Goal: Task Accomplishment & Management: Complete application form

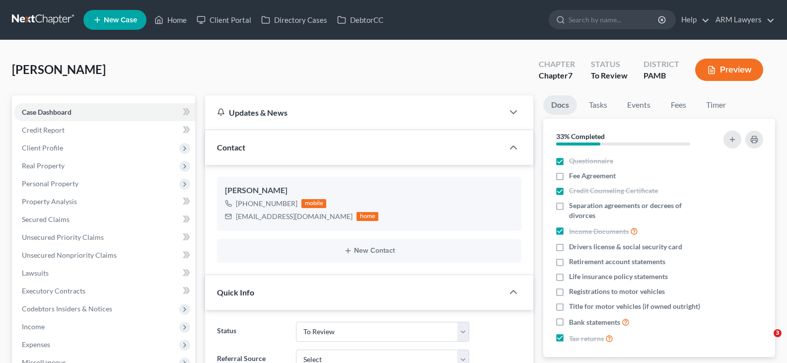
select select "20"
click at [44, 133] on span "Credit Report" at bounding box center [43, 130] width 43 height 8
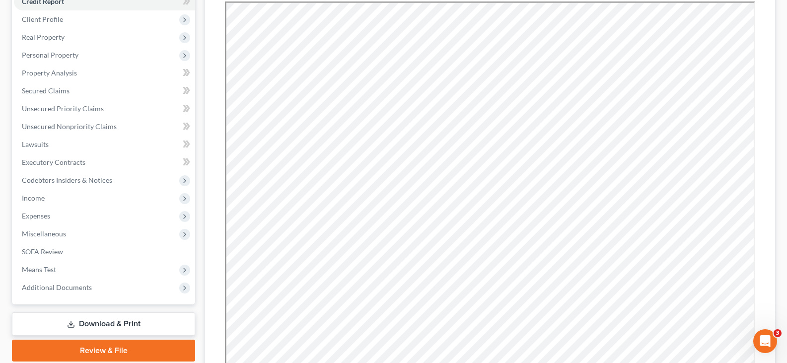
scroll to position [289, 0]
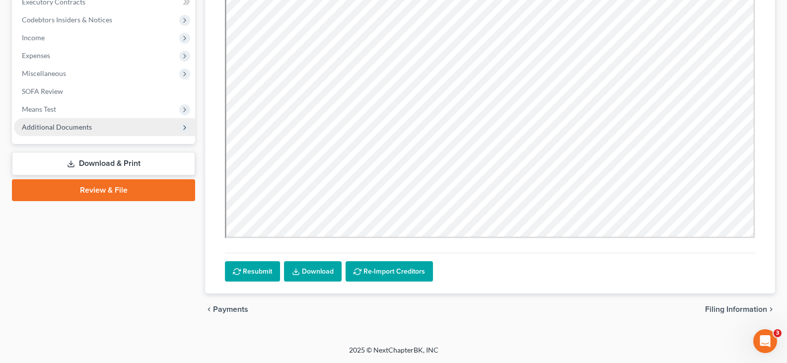
click at [76, 130] on span "Additional Documents" at bounding box center [57, 127] width 70 height 8
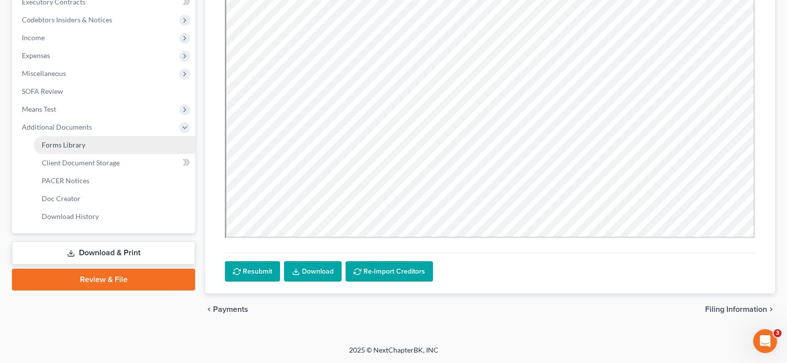
click at [94, 146] on link "Forms Library" at bounding box center [114, 145] width 161 height 18
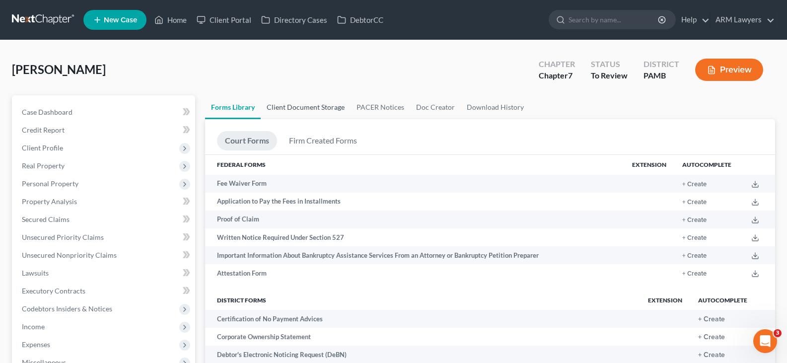
click at [295, 102] on link "Client Document Storage" at bounding box center [306, 107] width 90 height 24
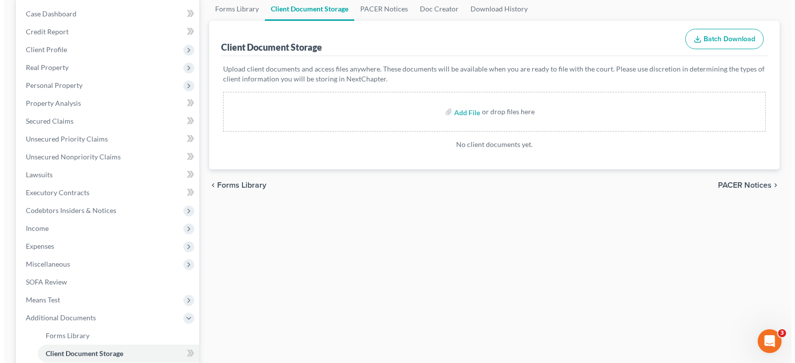
scroll to position [99, 0]
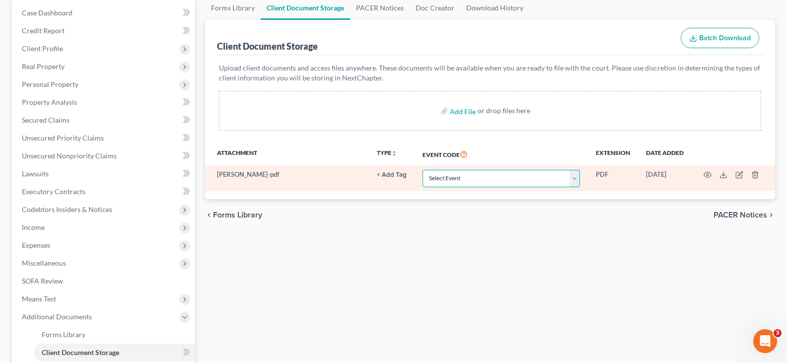
click at [502, 181] on select "Select Event Certificate of Credit Counseling Certification of Execution of Rig…" at bounding box center [501, 178] width 157 height 17
select select "0"
click at [423, 170] on select "Select Event Certificate of Credit Counseling Certification of Execution of Rig…" at bounding box center [501, 178] width 157 height 17
click at [708, 174] on circle "button" at bounding box center [708, 175] width 2 height 2
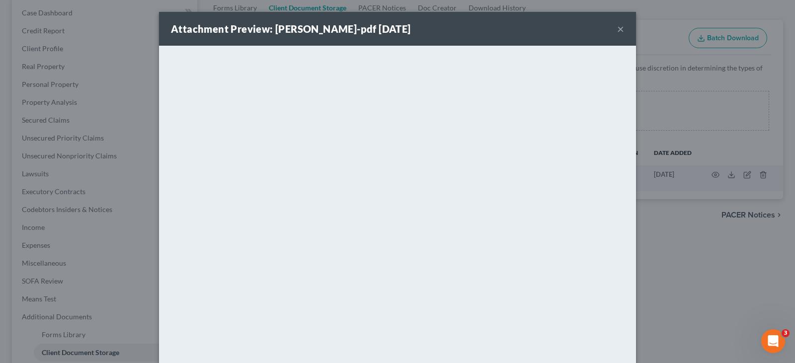
click at [617, 29] on button "×" at bounding box center [620, 29] width 7 height 12
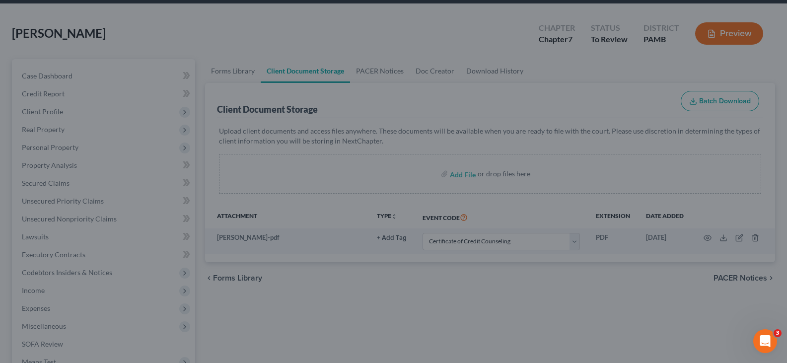
scroll to position [0, 0]
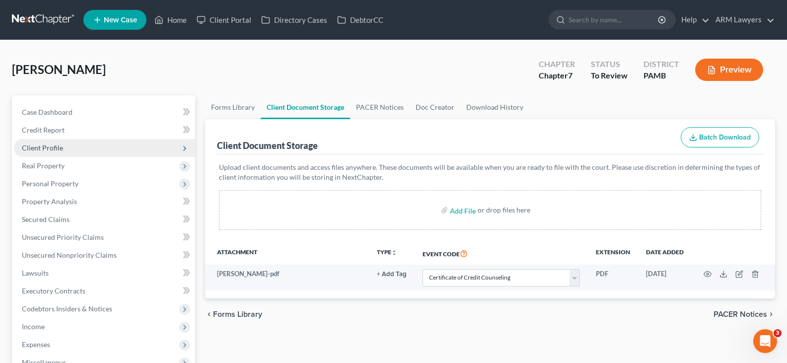
click at [67, 144] on span "Client Profile" at bounding box center [104, 148] width 181 height 18
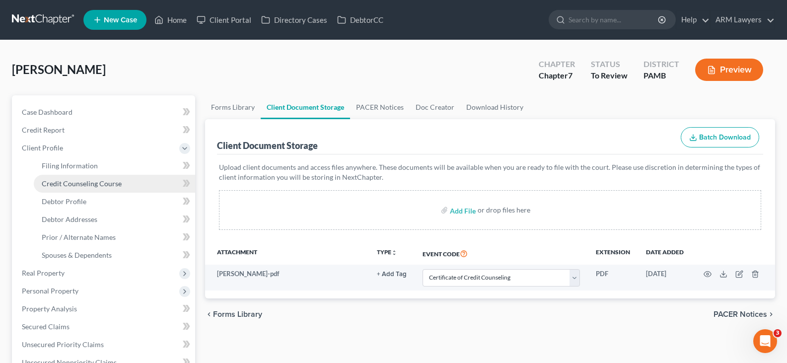
click at [73, 185] on span "Credit Counseling Course" at bounding box center [82, 183] width 80 height 8
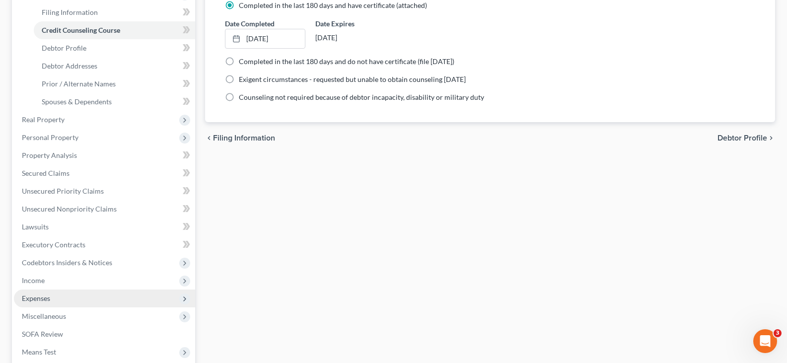
scroll to position [248, 0]
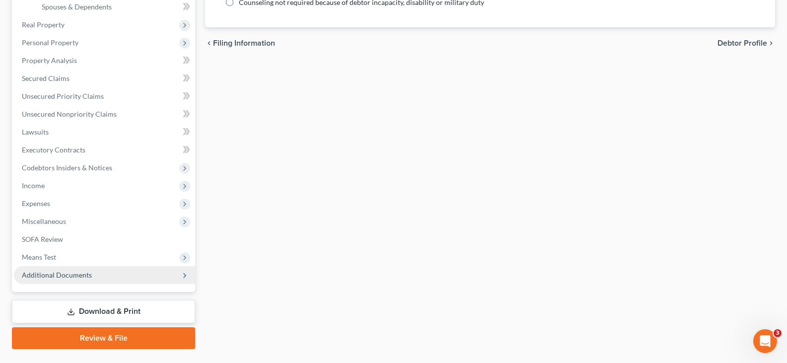
click at [76, 271] on span "Additional Documents" at bounding box center [57, 275] width 70 height 8
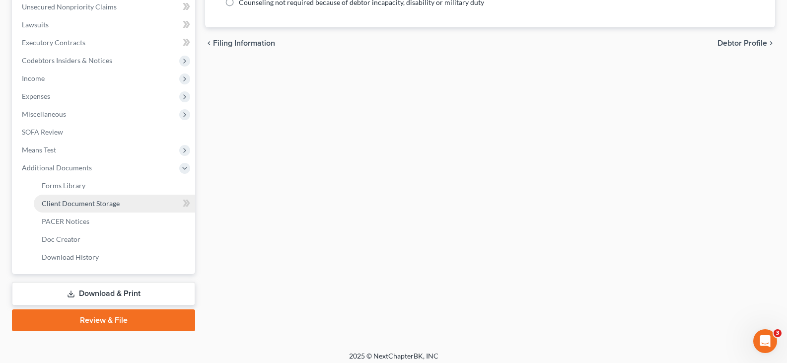
click at [130, 204] on link "Client Document Storage" at bounding box center [114, 204] width 161 height 18
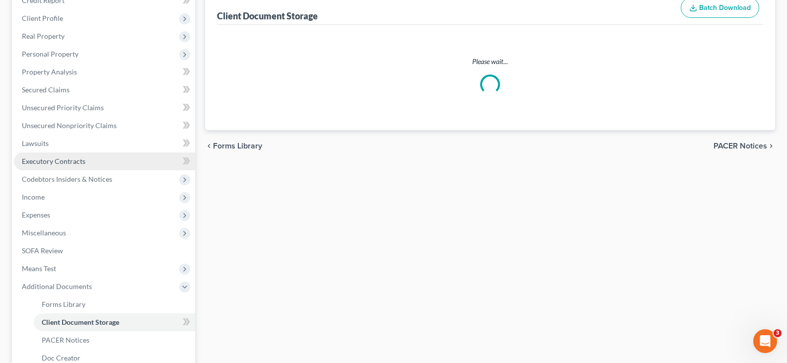
select select "0"
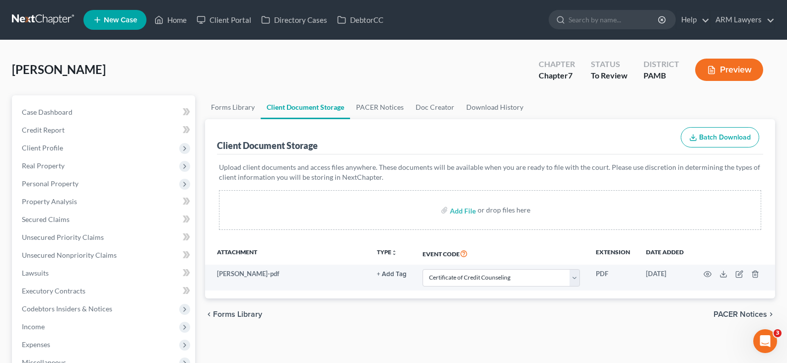
select select "0"
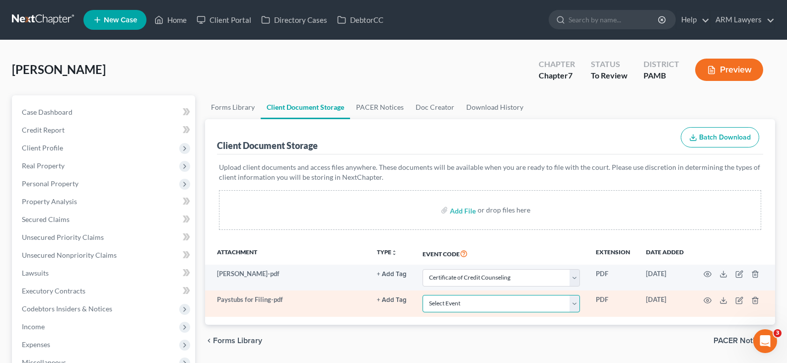
click at [470, 304] on select "Select Event Certificate of Credit Counseling Certification of Execution of Rig…" at bounding box center [501, 303] width 157 height 17
click at [469, 304] on select "Select Event Certificate of Credit Counseling Certification of Execution of Rig…" at bounding box center [501, 303] width 157 height 17
click at [469, 305] on select "Select Event Certificate of Credit Counseling Certification of Execution of Rig…" at bounding box center [501, 303] width 157 height 17
select select "7"
click at [423, 295] on select "Select Event Certificate of Credit Counseling Certification of Execution of Rig…" at bounding box center [501, 303] width 157 height 17
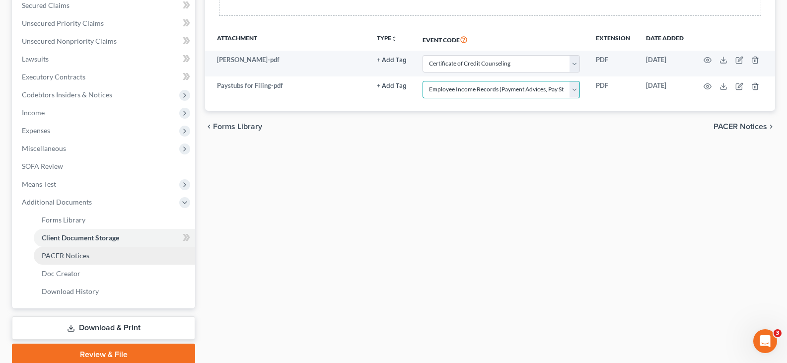
scroll to position [254, 0]
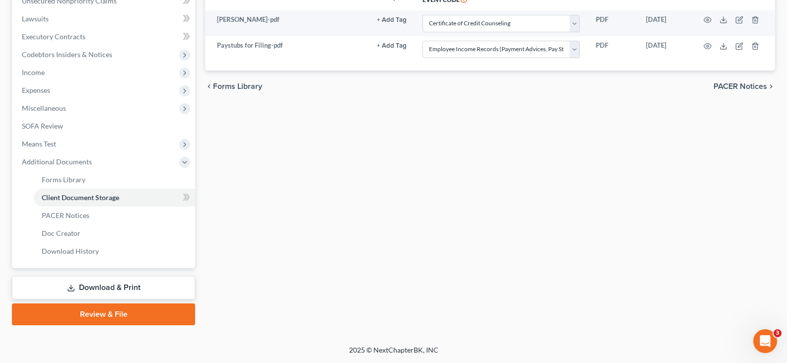
click at [118, 315] on link "Review & File" at bounding box center [103, 314] width 183 height 22
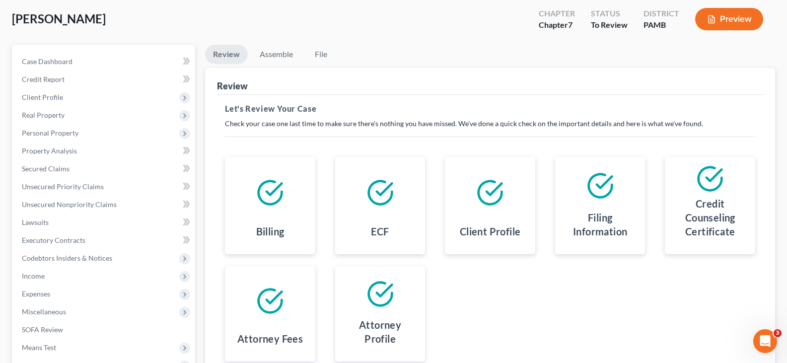
scroll to position [99, 0]
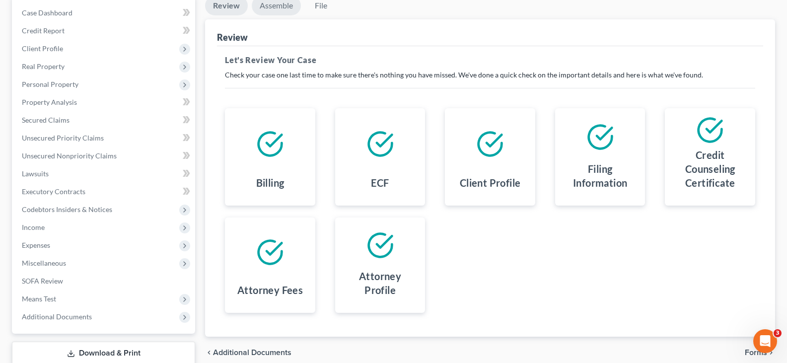
click at [273, 3] on link "Assemble" at bounding box center [276, 5] width 49 height 19
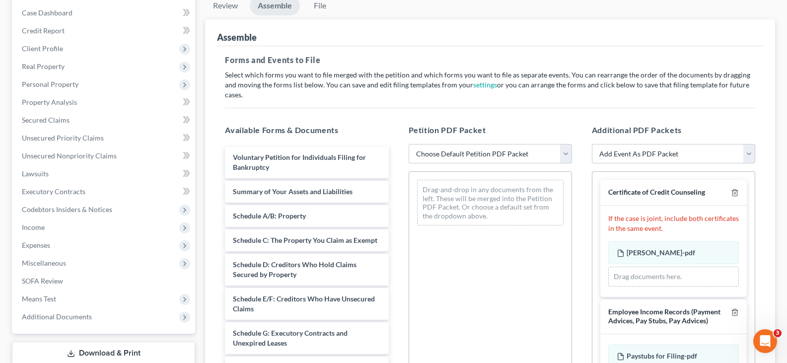
click at [482, 145] on select "Choose Default Petition PDF Packet Emergency Filing (Voluntary Petition and Cre…" at bounding box center [490, 154] width 163 height 20
select select "2"
click at [409, 144] on select "Choose Default Petition PDF Packet Emergency Filing (Voluntary Petition and Cre…" at bounding box center [490, 154] width 163 height 20
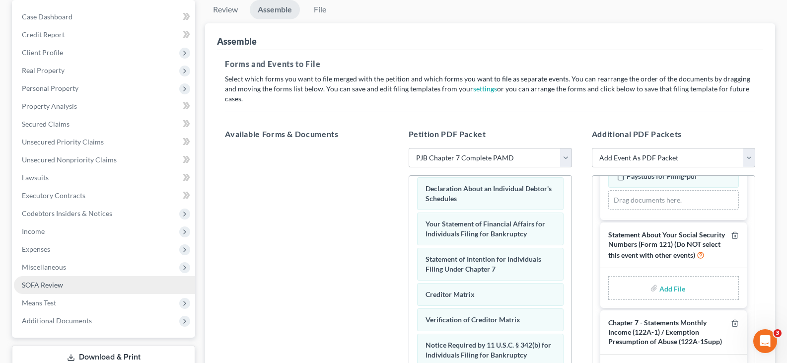
scroll to position [149, 0]
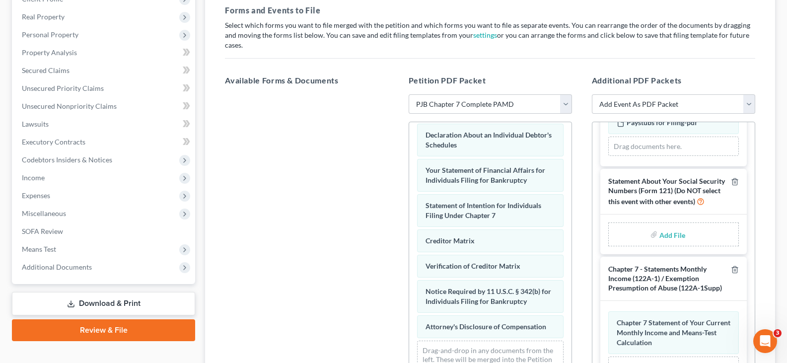
drag, startPoint x: 106, startPoint y: 303, endPoint x: 670, endPoint y: 213, distance: 570.9
click at [106, 303] on link "Download & Print" at bounding box center [103, 303] width 183 height 23
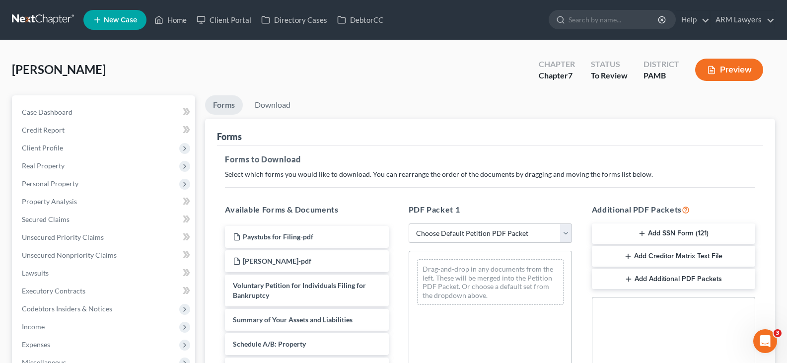
click at [670, 234] on button "Add SSN Form (121)" at bounding box center [673, 234] width 163 height 21
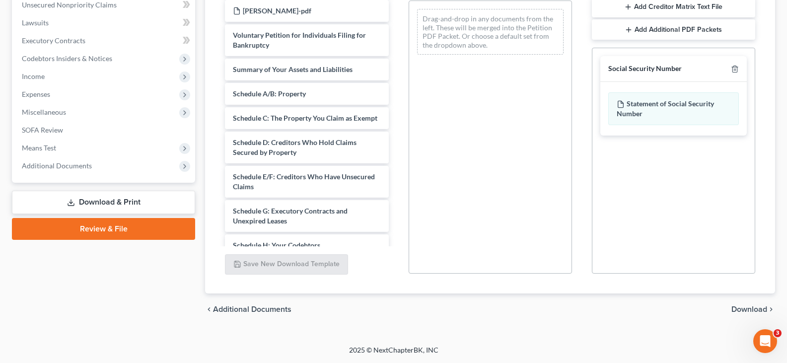
click at [757, 306] on span "Download" at bounding box center [750, 309] width 36 height 8
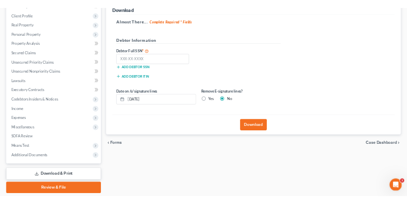
scroll to position [115, 0]
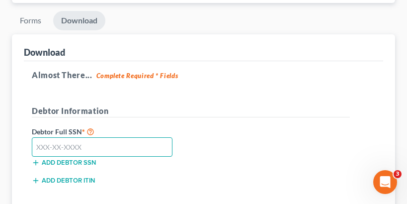
click at [77, 147] on input "text" at bounding box center [102, 147] width 141 height 20
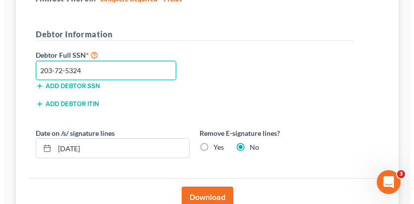
scroll to position [215, 0]
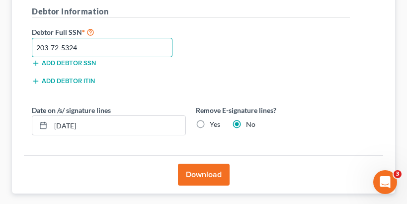
type input "203-72-5324"
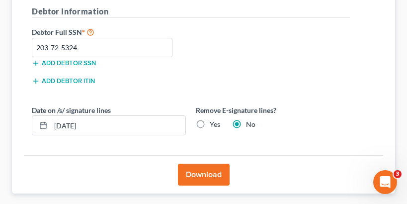
click at [316, 71] on div "Debtor Full SSN * 203-72-5324 Add debtor SSN" at bounding box center [191, 51] width 328 height 50
click at [204, 174] on button "Download" at bounding box center [204, 174] width 52 height 22
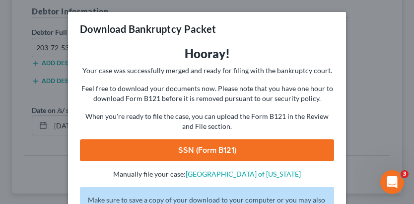
click at [218, 155] on link "SSN (Form B121)" at bounding box center [207, 150] width 254 height 22
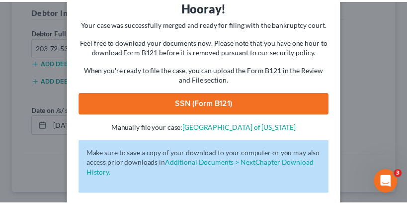
scroll to position [90, 0]
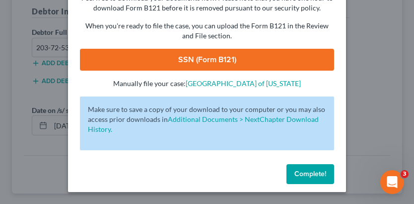
click at [315, 170] on span "Complete!" at bounding box center [311, 173] width 32 height 8
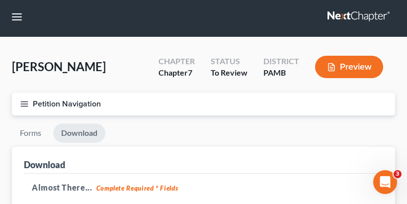
scroll to position [0, 0]
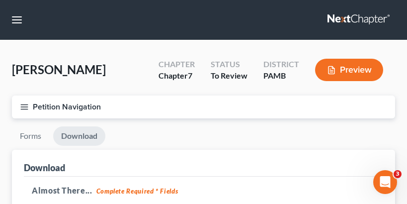
click at [23, 106] on icon "button" at bounding box center [24, 106] width 9 height 9
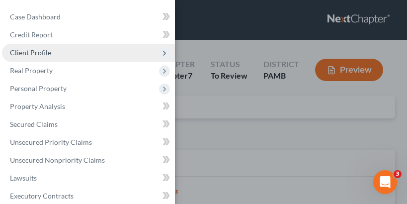
click at [51, 50] on span "Client Profile" at bounding box center [88, 53] width 173 height 18
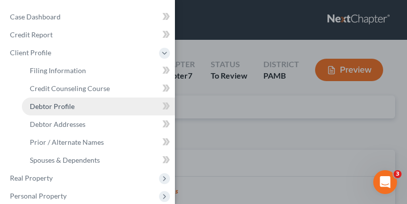
click at [69, 107] on span "Debtor Profile" at bounding box center [52, 106] width 45 height 8
select select "0"
select select "2"
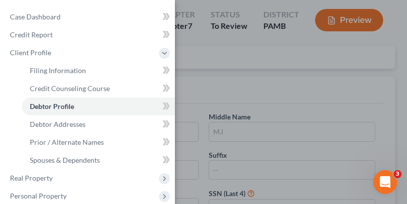
click at [244, 78] on div "Case Dashboard Payments Invoices Payments Payments Credit Report Client Profile" at bounding box center [203, 102] width 407 height 204
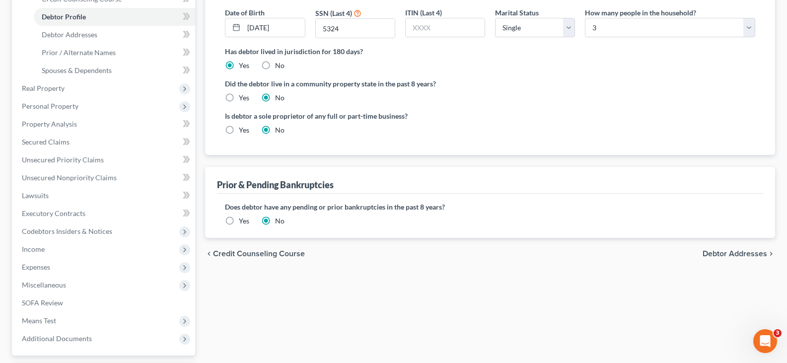
scroll to position [24, 0]
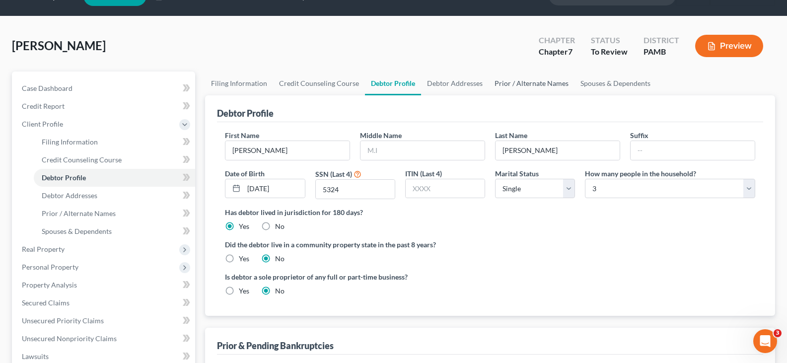
click at [521, 79] on link "Prior / Alternate Names" at bounding box center [532, 84] width 86 height 24
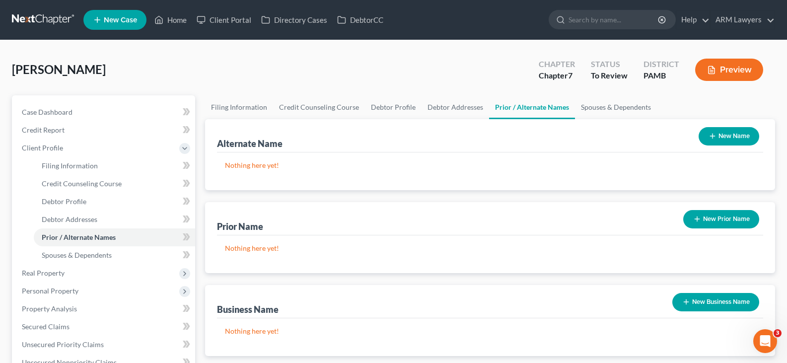
click at [737, 138] on button "New Name" at bounding box center [729, 136] width 61 height 18
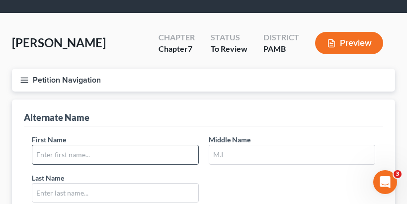
scroll to position [50, 0]
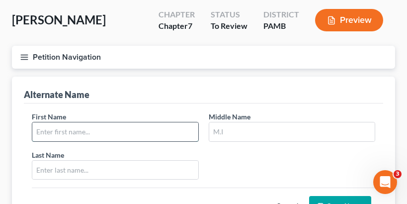
click at [111, 131] on input "text" at bounding box center [115, 131] width 166 height 19
type input "[PERSON_NAME]"
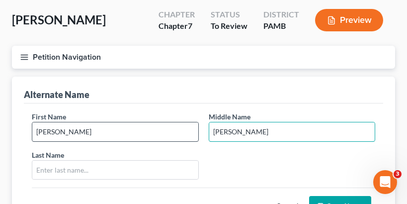
type input "[PERSON_NAME]"
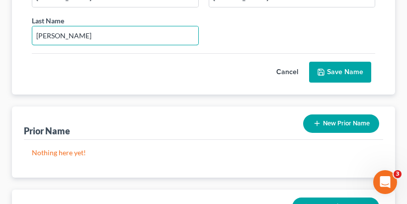
scroll to position [199, 0]
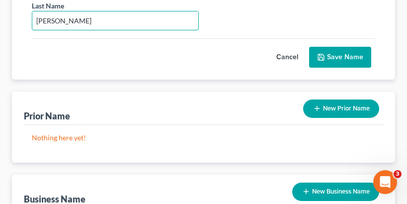
type input "[PERSON_NAME]"
click at [342, 59] on button "Save Name" at bounding box center [340, 57] width 62 height 21
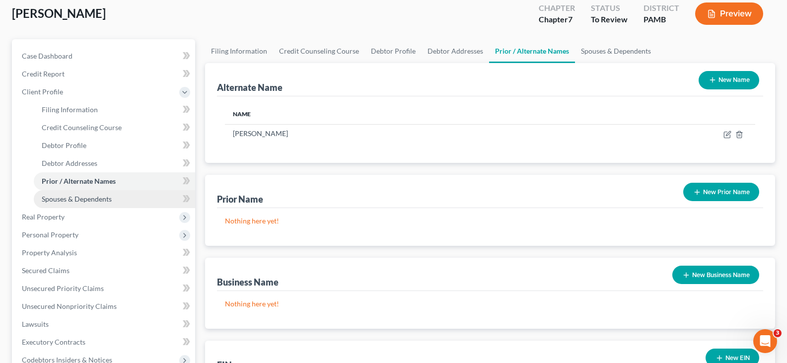
scroll to position [272, 0]
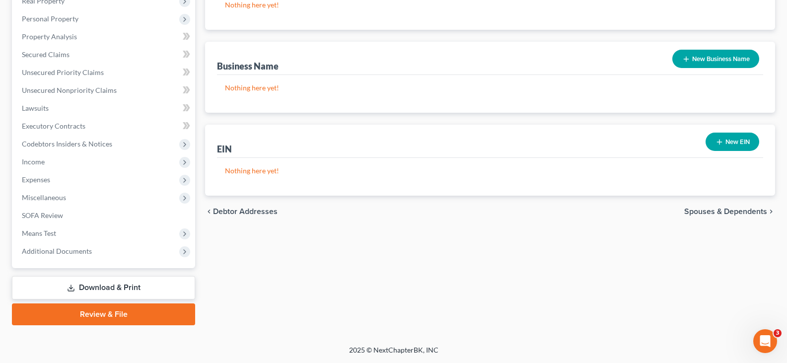
click at [103, 318] on link "Review & File" at bounding box center [103, 314] width 183 height 22
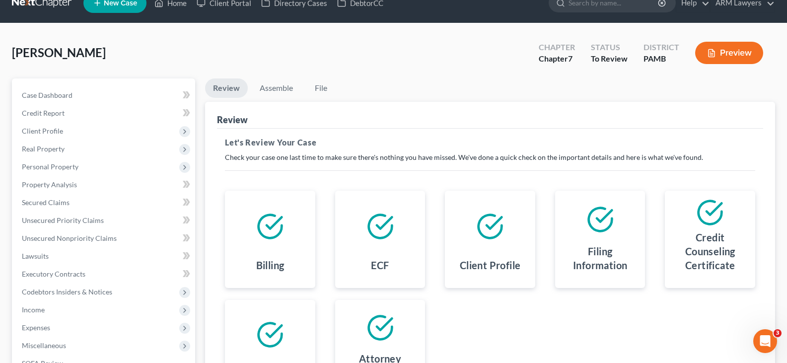
scroll to position [16, 0]
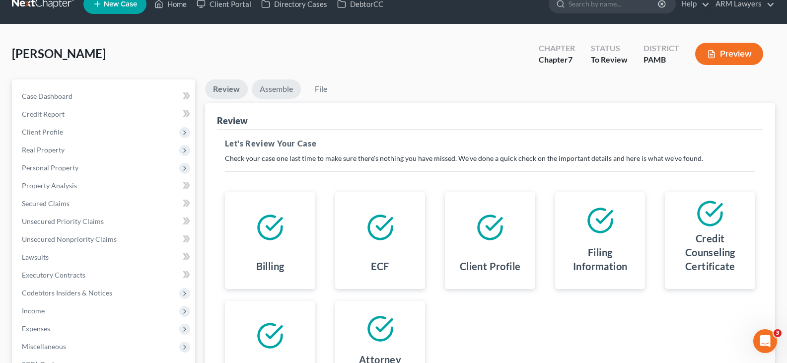
click at [283, 93] on link "Assemble" at bounding box center [276, 88] width 49 height 19
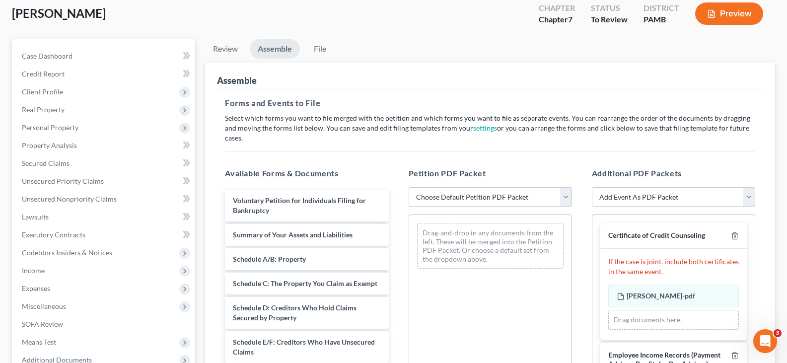
scroll to position [115, 0]
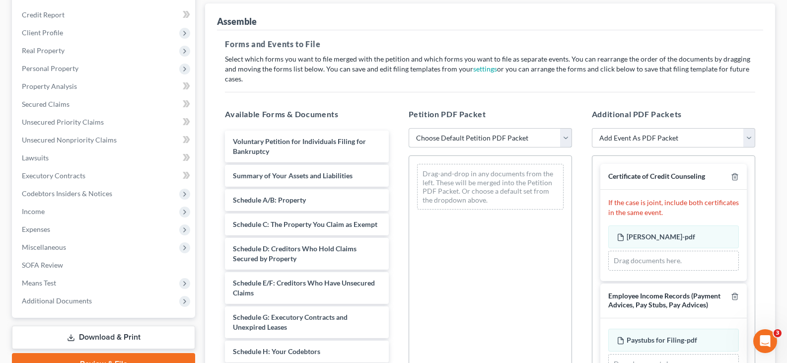
click at [477, 128] on select "Choose Default Petition PDF Packet Emergency Filing (Voluntary Petition and Cre…" at bounding box center [490, 138] width 163 height 20
select select "2"
click at [409, 128] on select "Choose Default Petition PDF Packet Emergency Filing (Voluntary Petition and Cre…" at bounding box center [490, 138] width 163 height 20
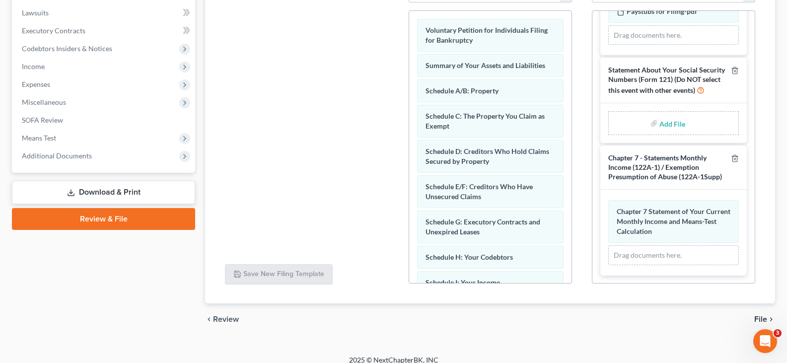
scroll to position [212, 0]
click at [661, 114] on input "file" at bounding box center [672, 123] width 24 height 18
type input "C:\fakepath\Statement of SSN.pdf"
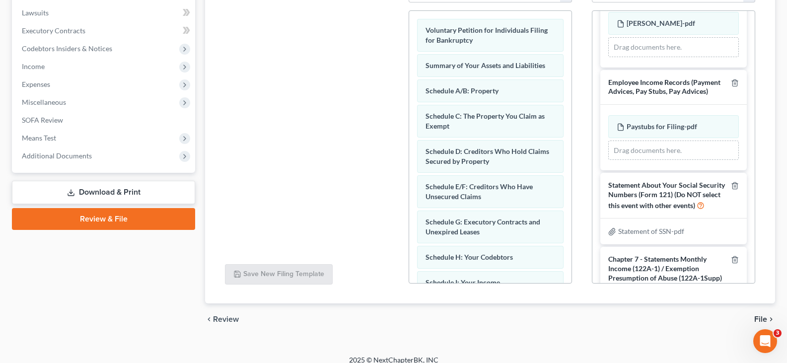
scroll to position [198, 0]
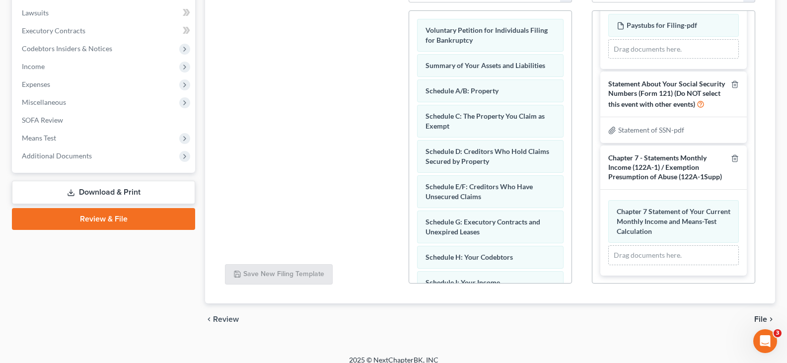
click at [761, 315] on span "File" at bounding box center [761, 319] width 13 height 8
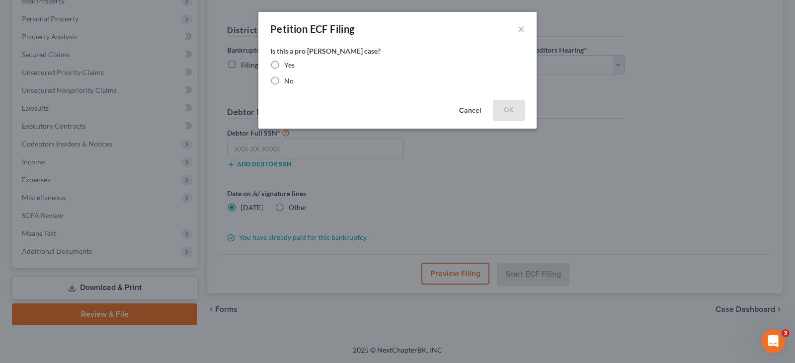
click at [284, 80] on label "No" at bounding box center [288, 81] width 9 height 10
click at [288, 80] on input "No" at bounding box center [291, 79] width 6 height 6
radio input "true"
click at [512, 111] on button "OK" at bounding box center [509, 110] width 32 height 20
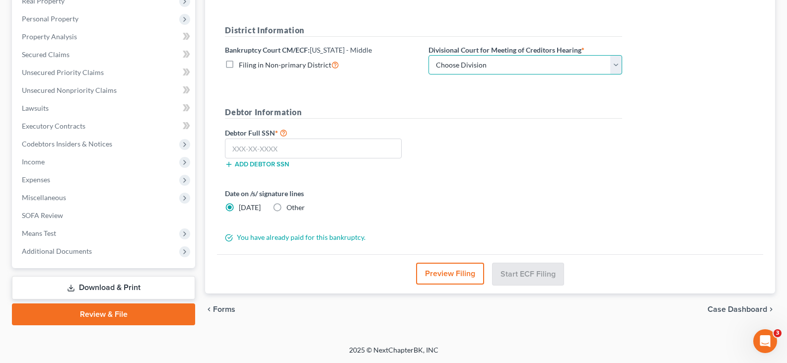
click at [478, 61] on select "Choose Division [GEOGRAPHIC_DATA] [PERSON_NAME] Williamsport [GEOGRAPHIC_DATA]/…" at bounding box center [526, 65] width 194 height 20
select select "1"
click at [429, 55] on select "Choose Division [GEOGRAPHIC_DATA] [PERSON_NAME] Williamsport [GEOGRAPHIC_DATA]/…" at bounding box center [526, 65] width 194 height 20
click at [252, 148] on input "text" at bounding box center [313, 149] width 177 height 20
paste input "203-72-5324"
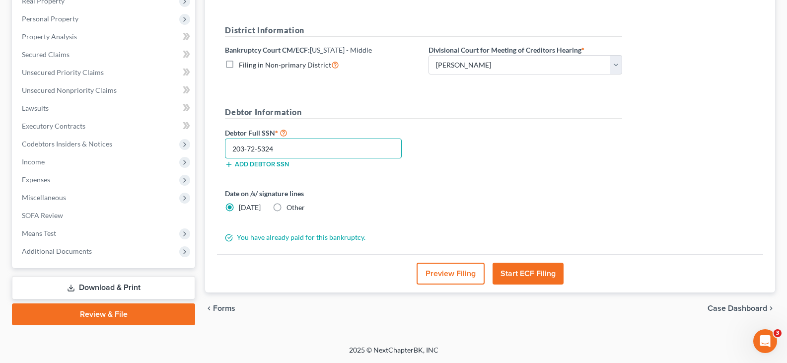
type input "203-72-5324"
click at [453, 280] on button "Preview Filing" at bounding box center [451, 274] width 68 height 22
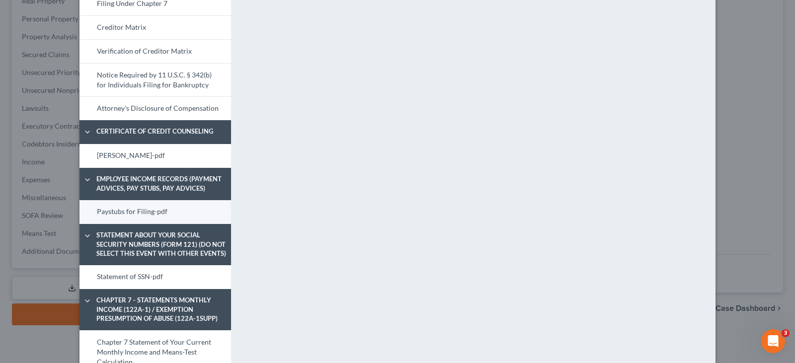
scroll to position [486, 0]
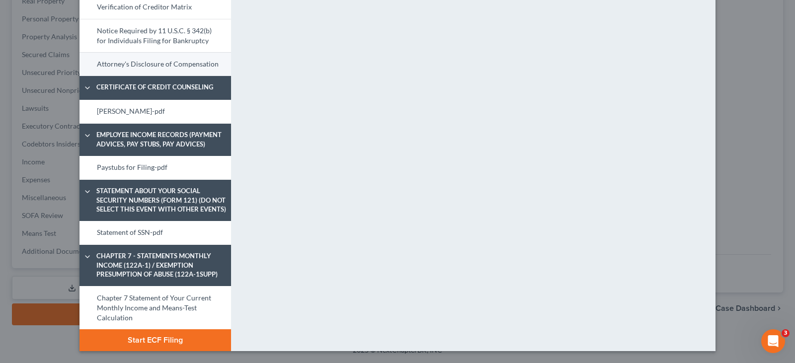
click at [181, 62] on link "Attorney's Disclosure of Compensation" at bounding box center [154, 64] width 151 height 24
click at [189, 346] on button "Start ECF Filing" at bounding box center [154, 340] width 151 height 22
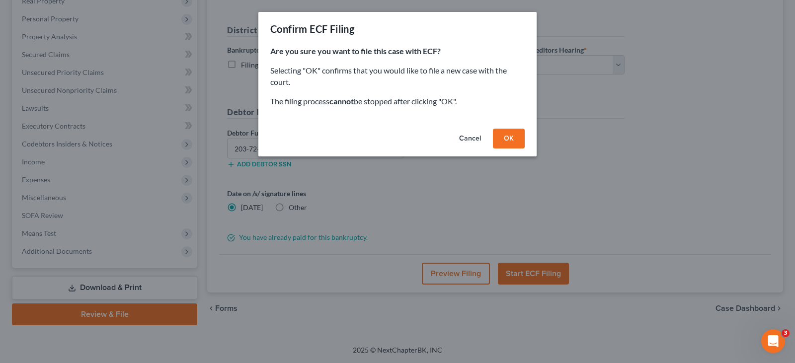
click at [512, 127] on div "Cancel OK" at bounding box center [397, 141] width 278 height 32
click at [511, 141] on button "OK" at bounding box center [509, 139] width 32 height 20
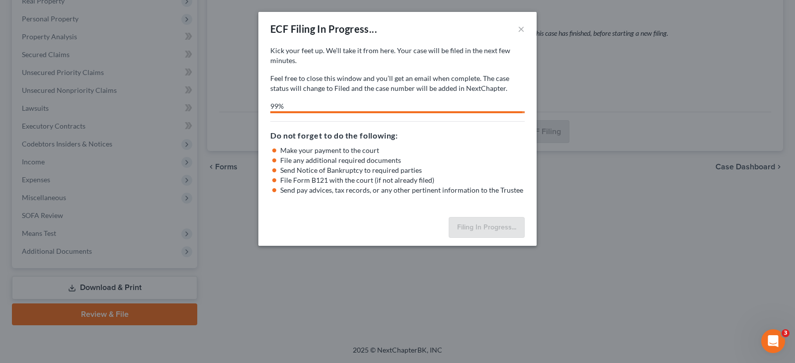
select select "1"
